Goal: Transaction & Acquisition: Purchase product/service

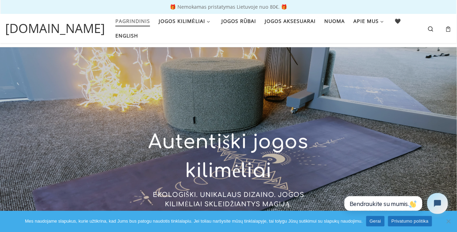
click at [377, 222] on link "Gerai" at bounding box center [375, 221] width 18 height 10
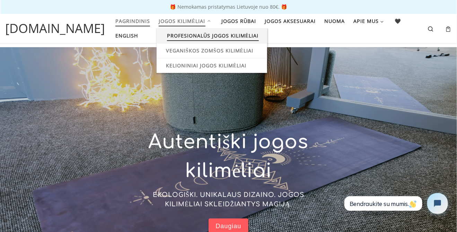
click at [224, 37] on span "Profesionalūs jogos kilimėliai" at bounding box center [213, 34] width 92 height 13
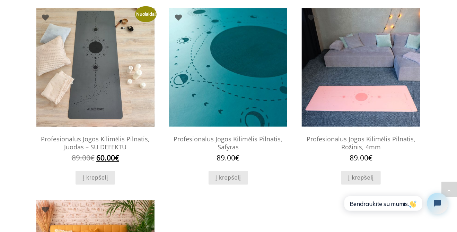
scroll to position [289, 0]
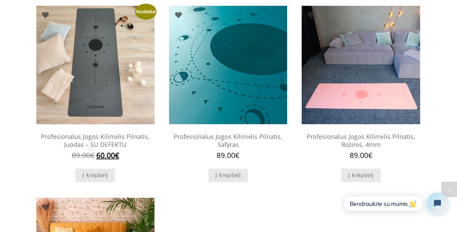
click at [112, 88] on img at bounding box center [95, 65] width 118 height 118
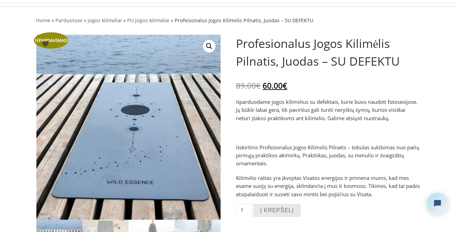
scroll to position [41, 0]
drag, startPoint x: 230, startPoint y: 113, endPoint x: 361, endPoint y: 138, distance: 133.4
click at [363, 122] on p "Išparduodame jogos kilimėlius su defektais, kurie buvo naudoti fotosesijose. Jų…" at bounding box center [328, 109] width 185 height 24
click at [356, 151] on div "Išparduodame jogos kilimėlius su defektais, kurie buvo naudoti fotosesijose. Jų…" at bounding box center [328, 147] width 185 height 100
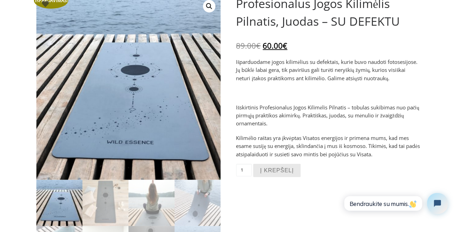
scroll to position [82, 0]
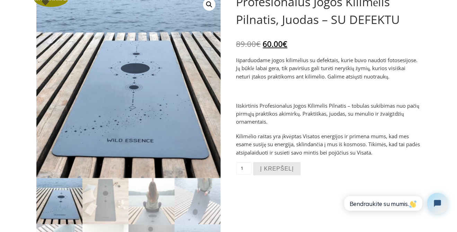
click at [299, 156] on div "Išparduodame jogos kilimėlius su defektais, kurie buvo naudoti fotosesijose. Jų…" at bounding box center [328, 106] width 185 height 100
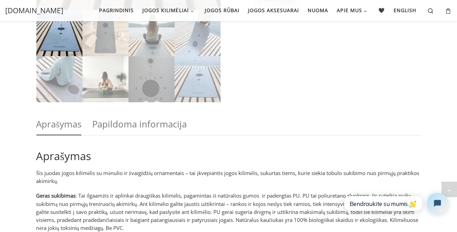
scroll to position [245, 0]
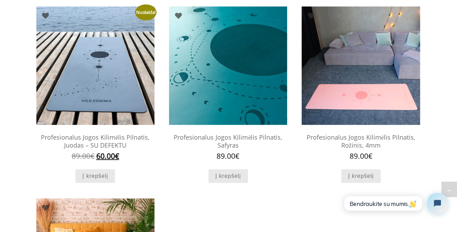
scroll to position [288, 0]
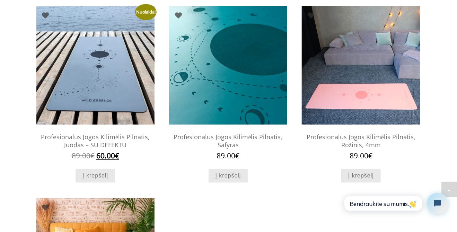
click at [103, 151] on h2 "Profesionalus Jogos Kilimėlis Pilnatis, Juodas – SU DEFEKTU" at bounding box center [95, 141] width 118 height 22
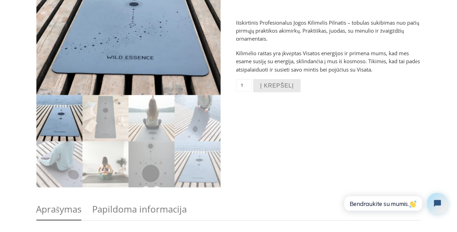
scroll to position [166, 0]
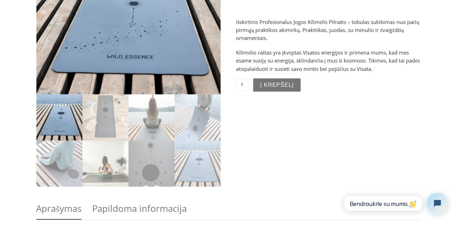
click at [275, 92] on button "Į krepšelį" at bounding box center [276, 85] width 47 height 14
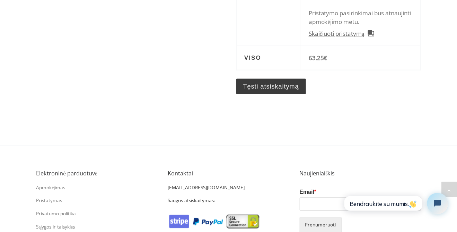
scroll to position [374, 0]
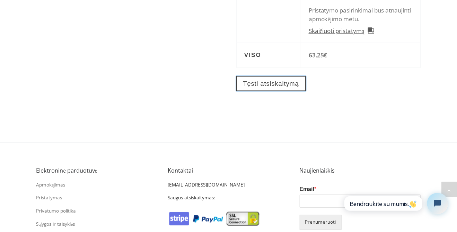
click at [279, 91] on link "Tęsti atsiskaitymą" at bounding box center [271, 84] width 70 height 16
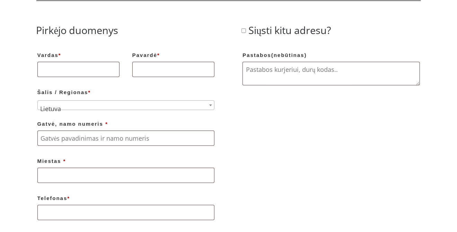
scroll to position [124, 0]
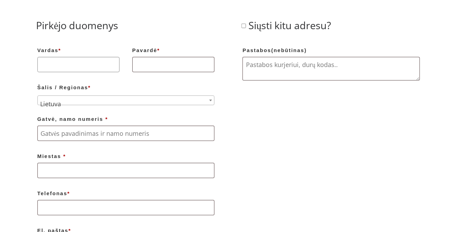
click at [86, 72] on input "Vardas *" at bounding box center [78, 64] width 82 height 15
type input "Lilija"
type input "Genutyte"
type input "ausgiriu km"
type input "[GEOGRAPHIC_DATA]"
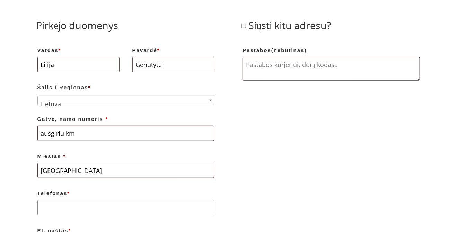
type input "[PHONE_NUMBER]"
type input "[EMAIL_ADDRESS][DOMAIN_NAME]"
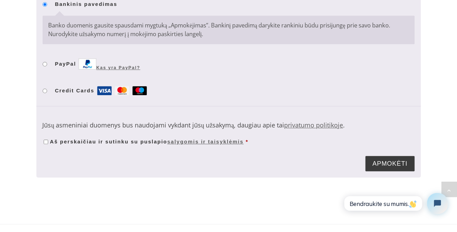
scroll to position [666, 0]
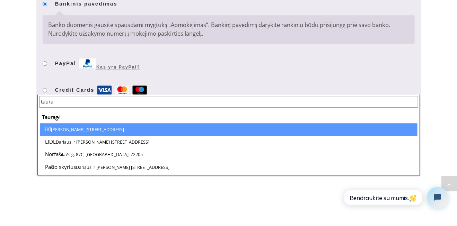
type input "taura"
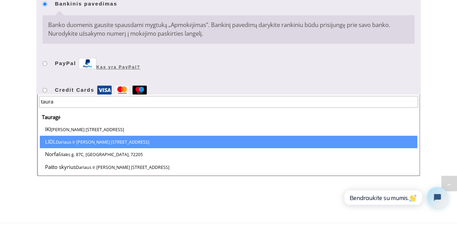
select select "0801"
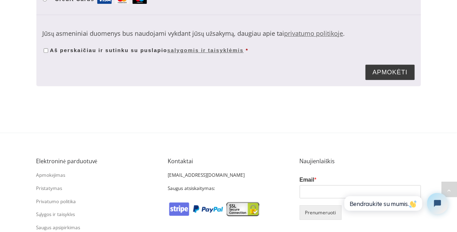
scroll to position [789, 0]
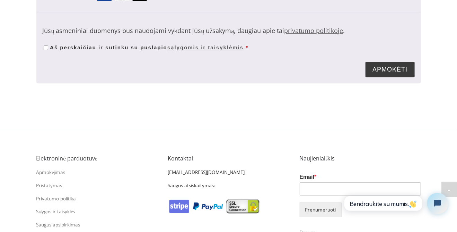
radio input "true"
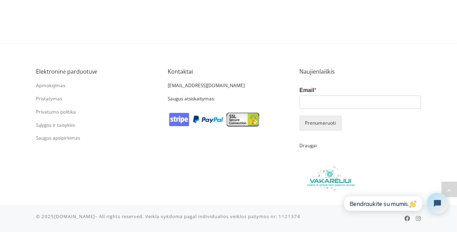
scroll to position [914, 0]
checkbox input "true"
click button "Apmokėti per PayPal"
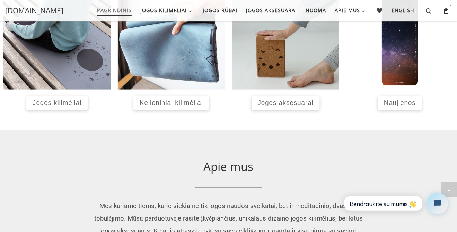
scroll to position [333, 0]
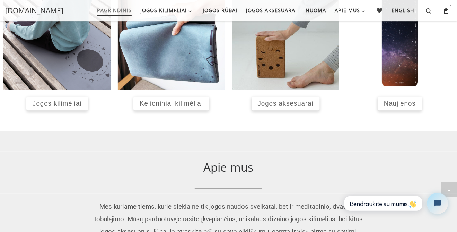
click at [387, 104] on span "Naujienos" at bounding box center [400, 102] width 32 height 7
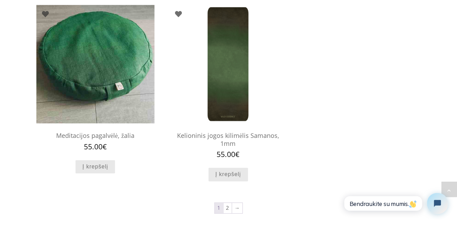
scroll to position [662, 0]
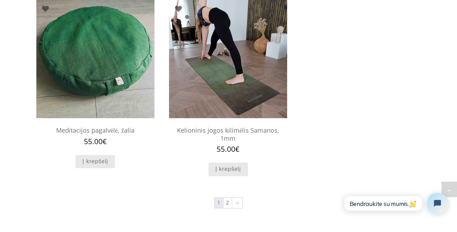
click at [215, 111] on img at bounding box center [228, 59] width 118 height 118
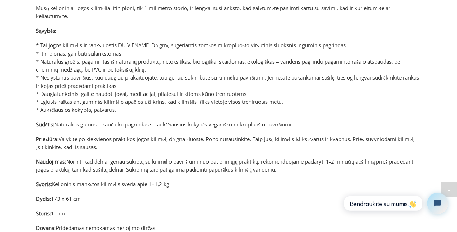
scroll to position [372, 0]
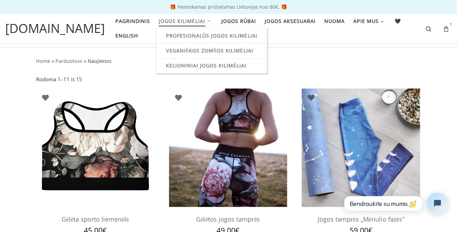
drag, startPoint x: 214, startPoint y: 37, endPoint x: 223, endPoint y: 40, distance: 9.7
click at [214, 37] on span "Profesionalūs jogos kilimėliai" at bounding box center [212, 34] width 92 height 13
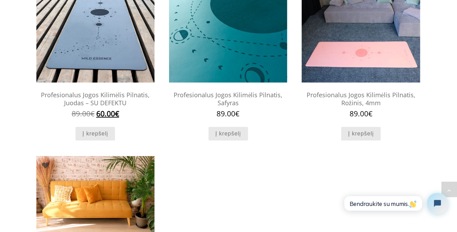
scroll to position [332, 0]
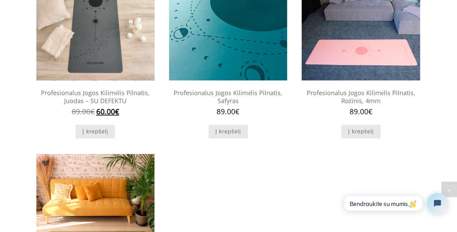
click at [119, 68] on img at bounding box center [95, 21] width 118 height 118
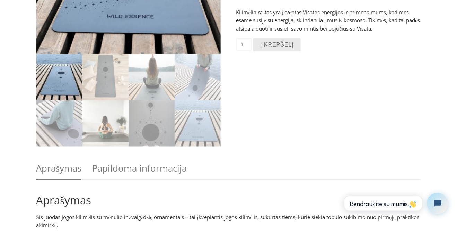
scroll to position [207, 0]
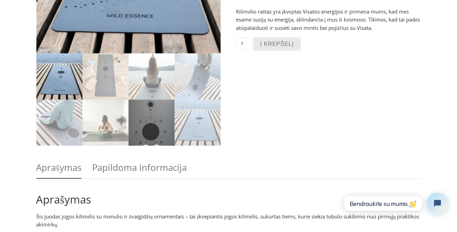
click at [160, 143] on img at bounding box center [152, 122] width 46 height 46
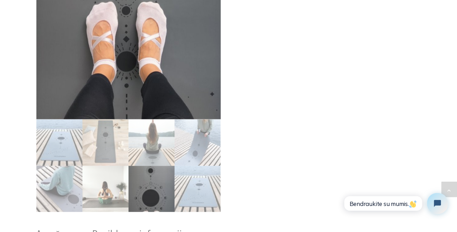
scroll to position [373, 0]
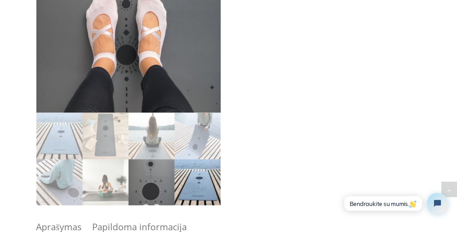
click at [203, 196] on img at bounding box center [198, 182] width 46 height 46
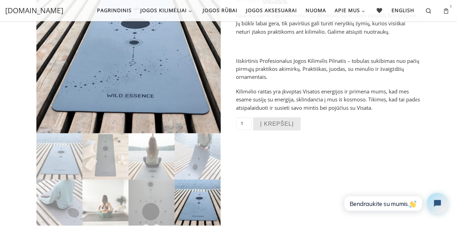
scroll to position [124, 0]
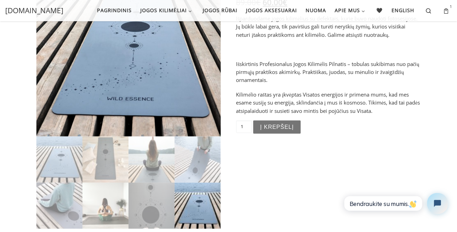
click at [284, 134] on button "Į krepšelį" at bounding box center [276, 127] width 47 height 14
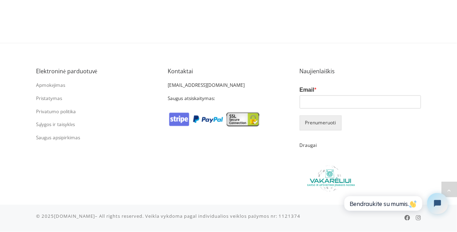
scroll to position [499, 0]
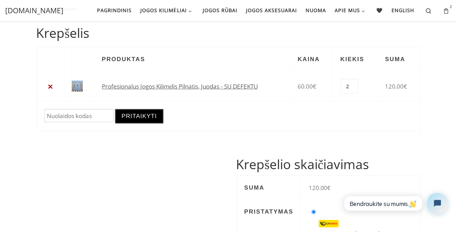
scroll to position [39, 0]
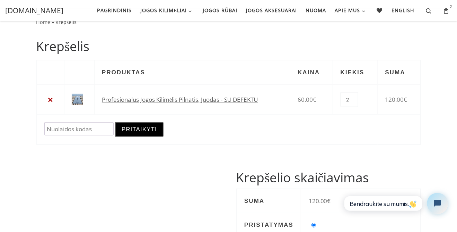
click at [345, 107] on input "2" at bounding box center [350, 99] width 18 height 15
type input "1"
click at [355, 107] on input "1" at bounding box center [350, 99] width 18 height 15
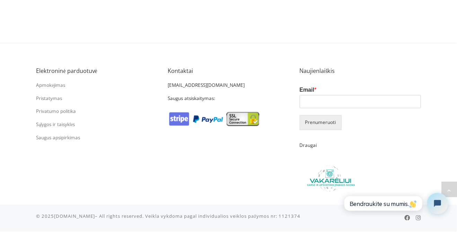
scroll to position [485, 0]
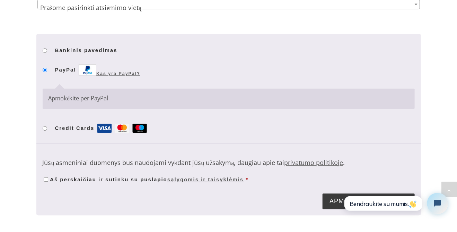
scroll to position [622, 0]
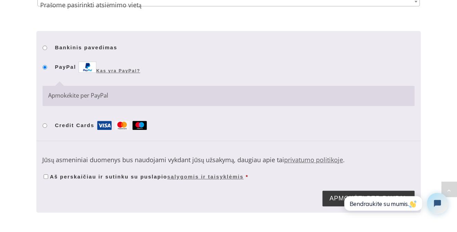
click at [128, 13] on span "Prašome pasirinkti atsiėmimo vietą" at bounding box center [229, 5] width 382 height 16
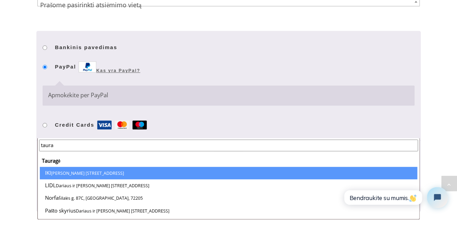
type input "taura"
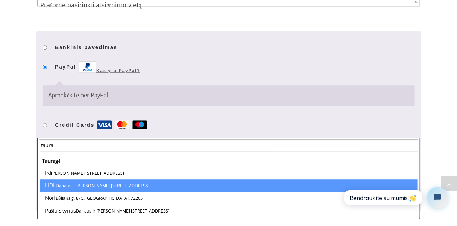
select select "0801"
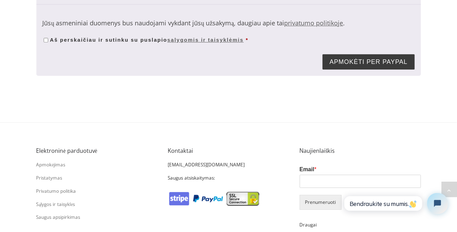
scroll to position [789, 0]
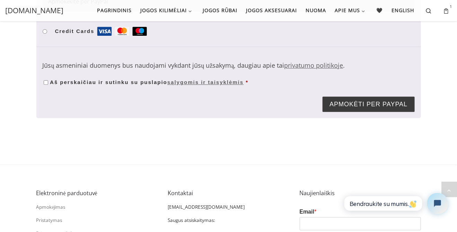
radio input "true"
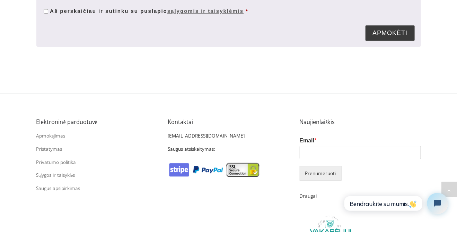
scroll to position [828, 0]
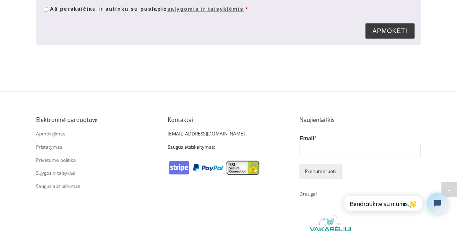
drag, startPoint x: 52, startPoint y: 119, endPoint x: 62, endPoint y: 118, distance: 10.4
radio input "true"
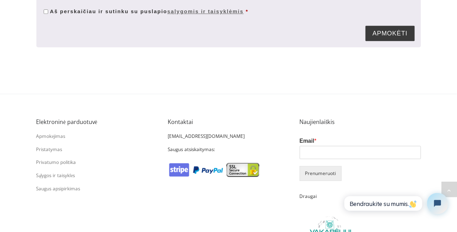
drag, startPoint x: 46, startPoint y: 193, endPoint x: 52, endPoint y: 193, distance: 5.9
click at [46, 14] on input "Aš perskaičiau ir sutinku su puslapio sąlygomis ir taisyklėmis *" at bounding box center [46, 11] width 5 height 5
checkbox input "true"
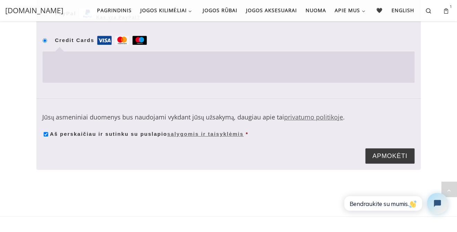
scroll to position [703, 0]
